Goal: Transaction & Acquisition: Purchase product/service

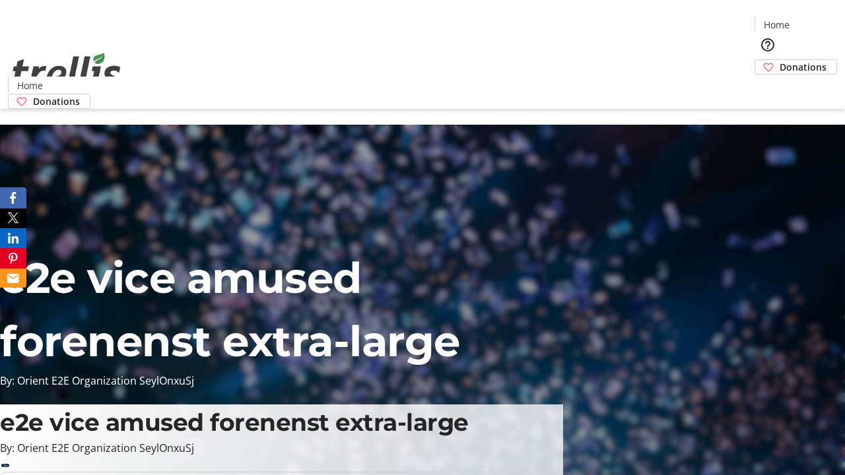
click at [780, 60] on span "Donations" at bounding box center [803, 67] width 47 height 14
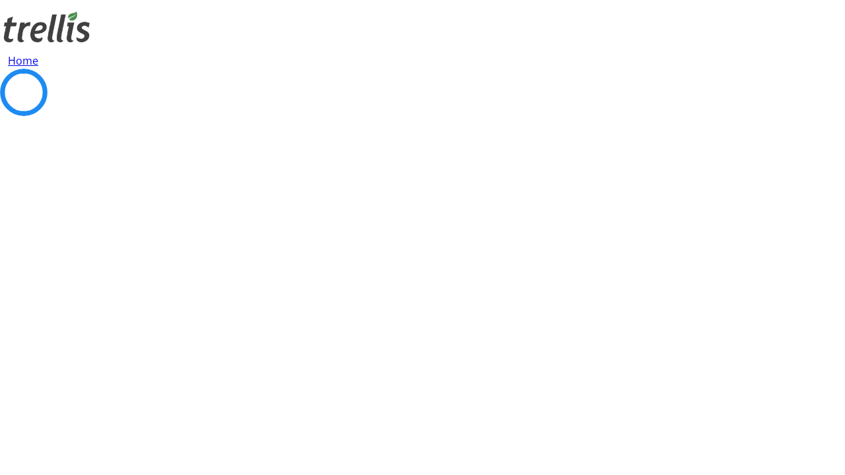
select select "CA"
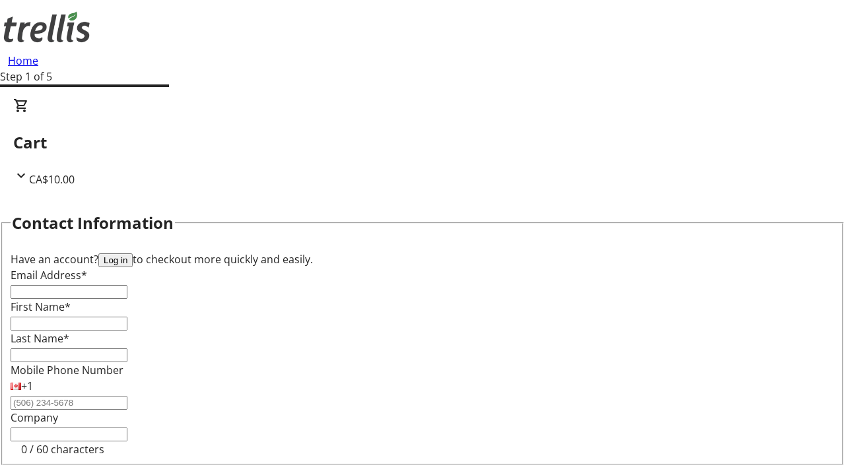
click at [133, 254] on button "Log in" at bounding box center [115, 261] width 34 height 14
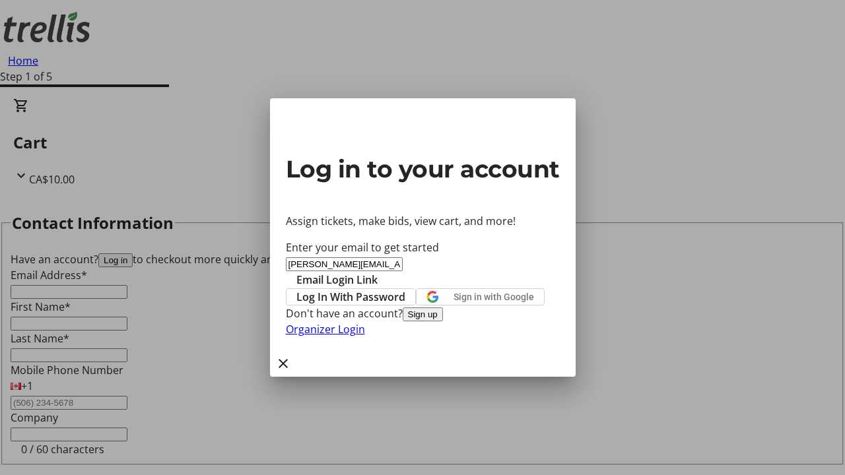
type input "[PERSON_NAME][EMAIL_ADDRESS][DOMAIN_NAME]"
click at [378, 272] on span "Email Login Link" at bounding box center [336, 280] width 81 height 16
